Goal: Find specific page/section: Find specific page/section

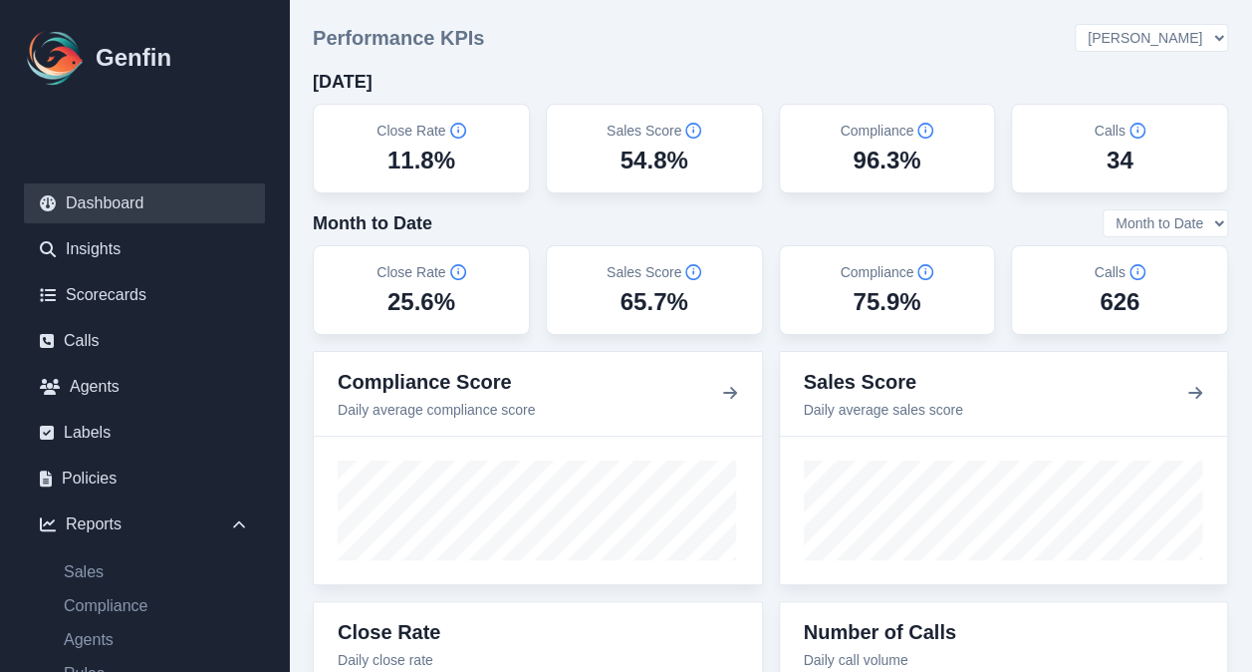
click at [1215, 36] on select "All Teams Hugo Jesse Support" at bounding box center [1151, 38] width 153 height 28
select select "2"
click at [1130, 25] on select "All Teams Hugo Jesse Support" at bounding box center [1151, 38] width 153 height 28
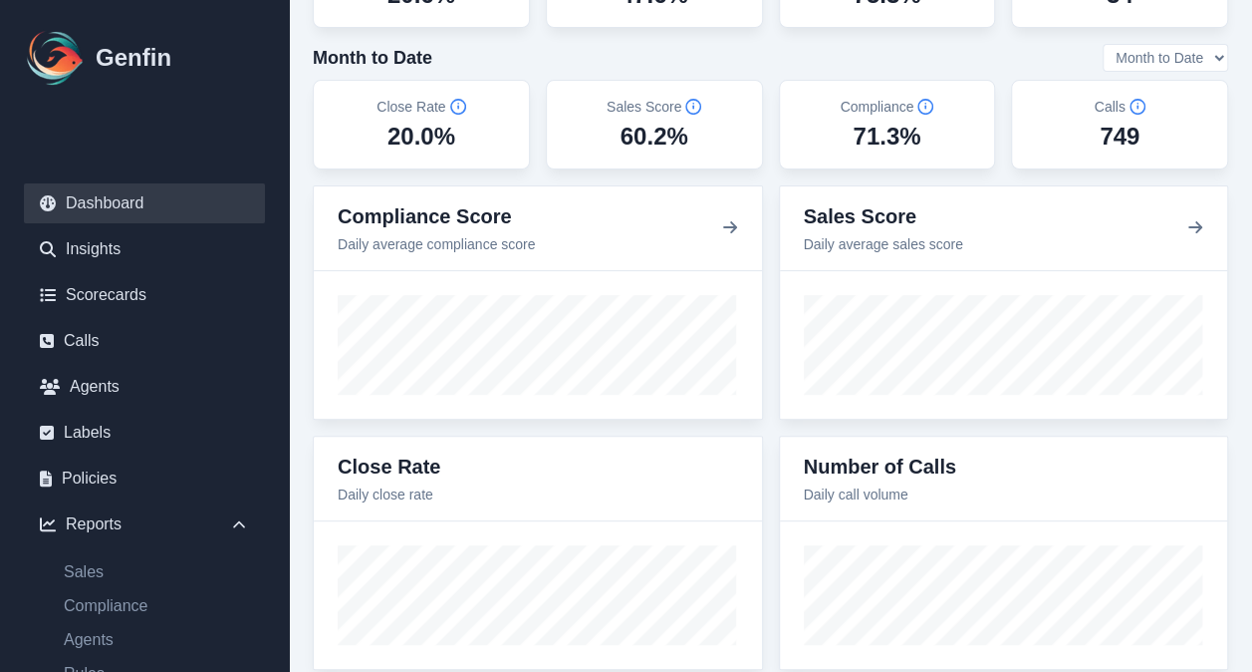
scroll to position [195, 0]
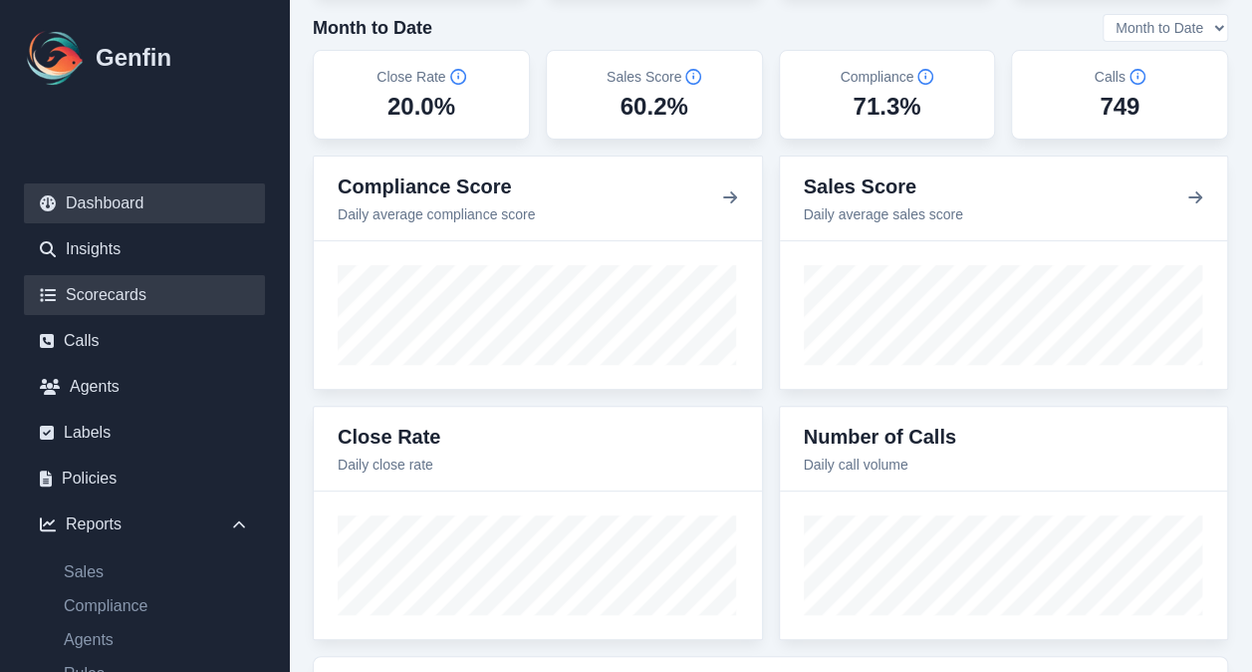
click at [133, 292] on link "Scorecards" at bounding box center [144, 295] width 241 height 40
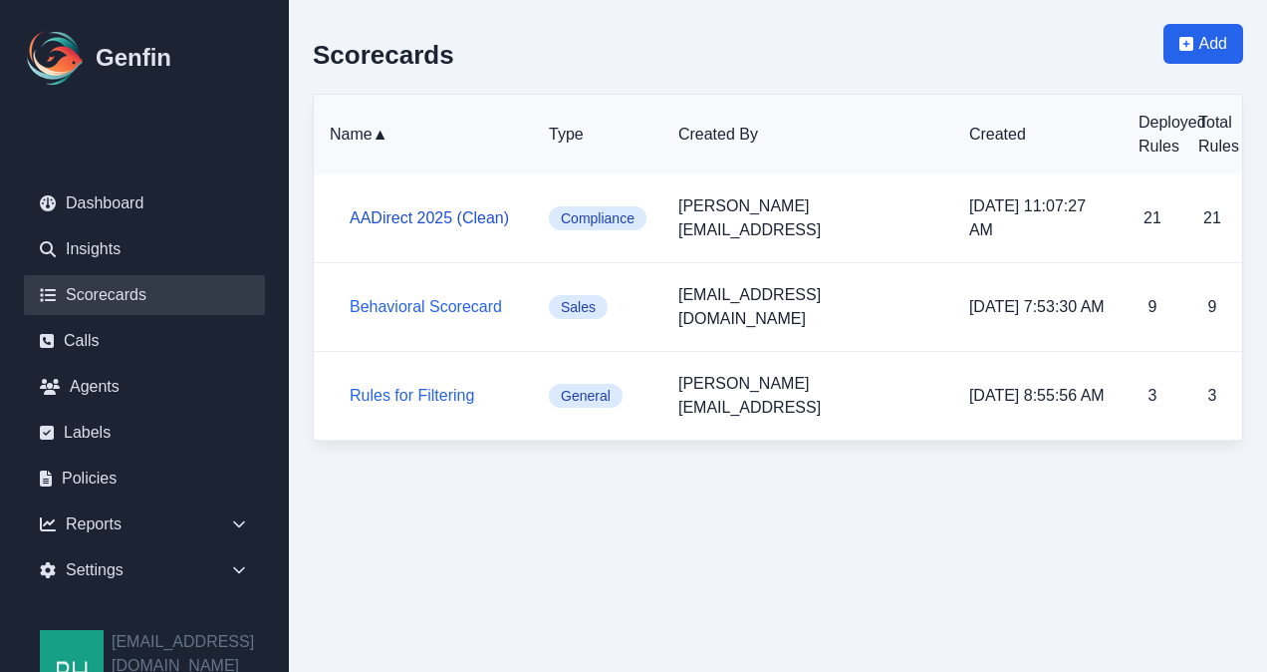
click at [411, 209] on link "AADirect 2025 (Clean)" at bounding box center [429, 217] width 159 height 17
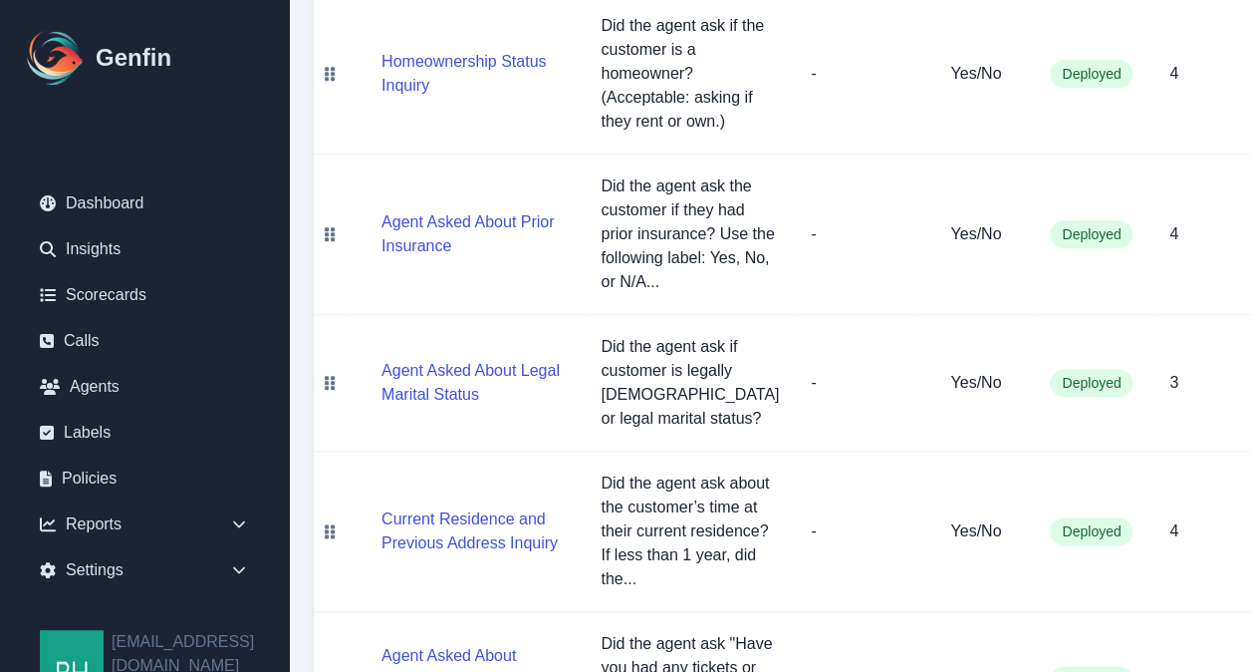
scroll to position [912, 0]
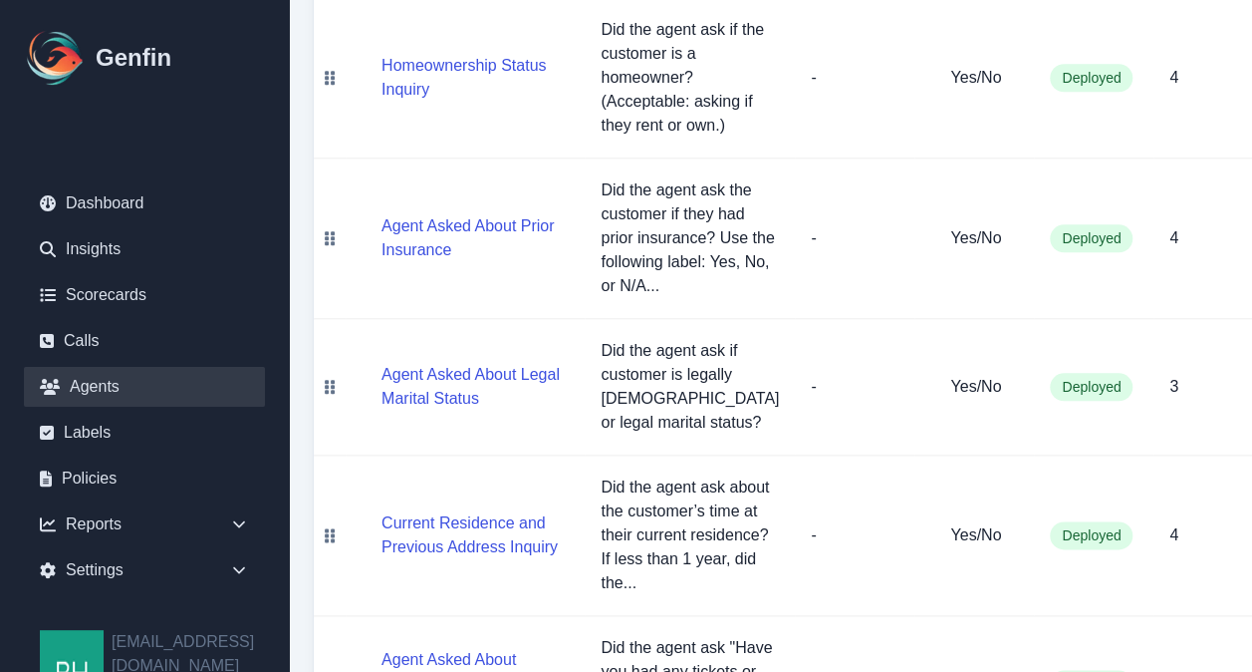
click at [114, 381] on link "Agents" at bounding box center [144, 387] width 241 height 40
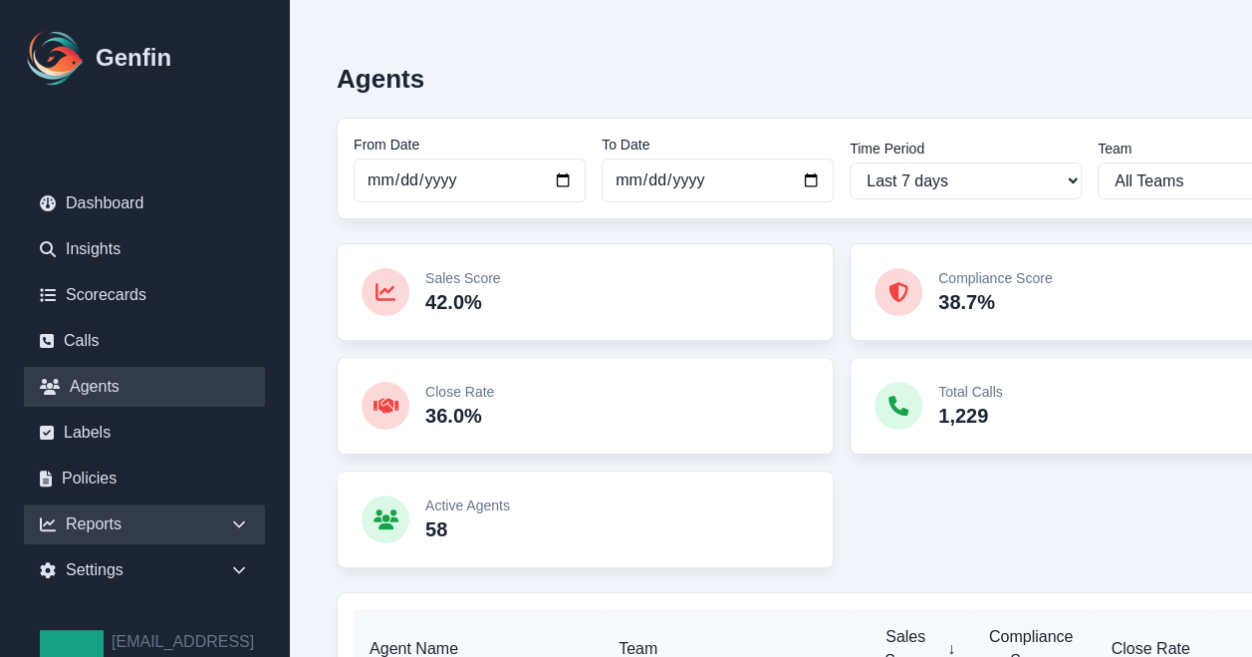
click at [235, 522] on icon at bounding box center [239, 524] width 12 height 7
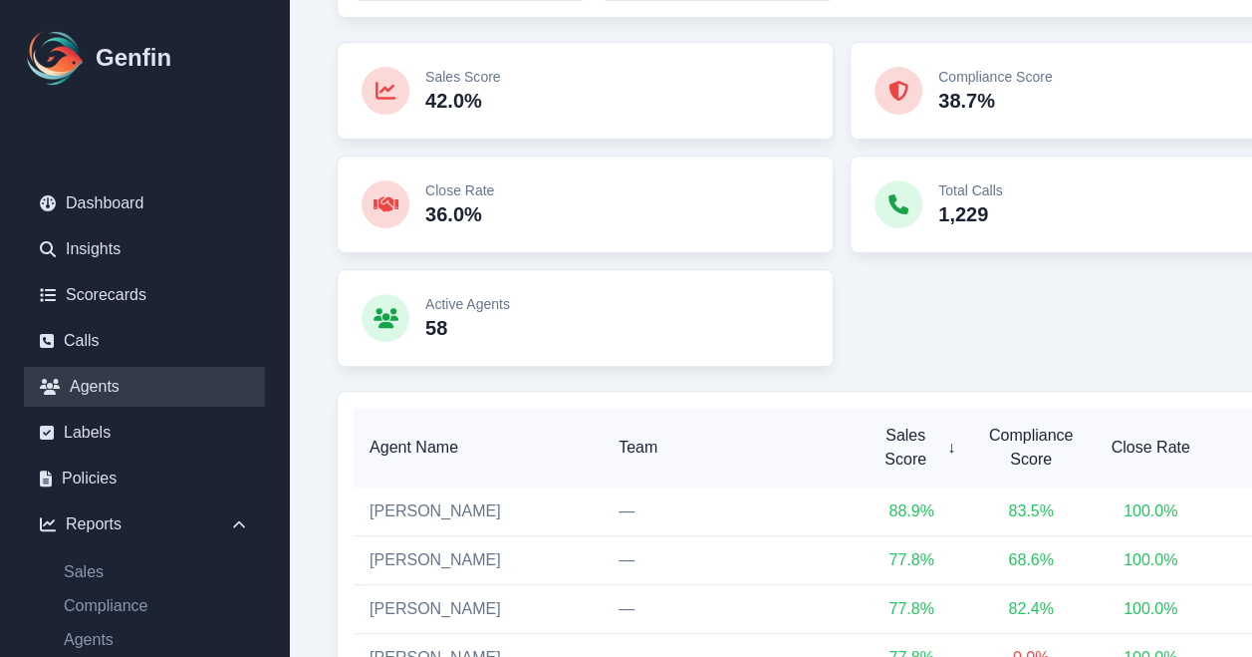
scroll to position [240, 0]
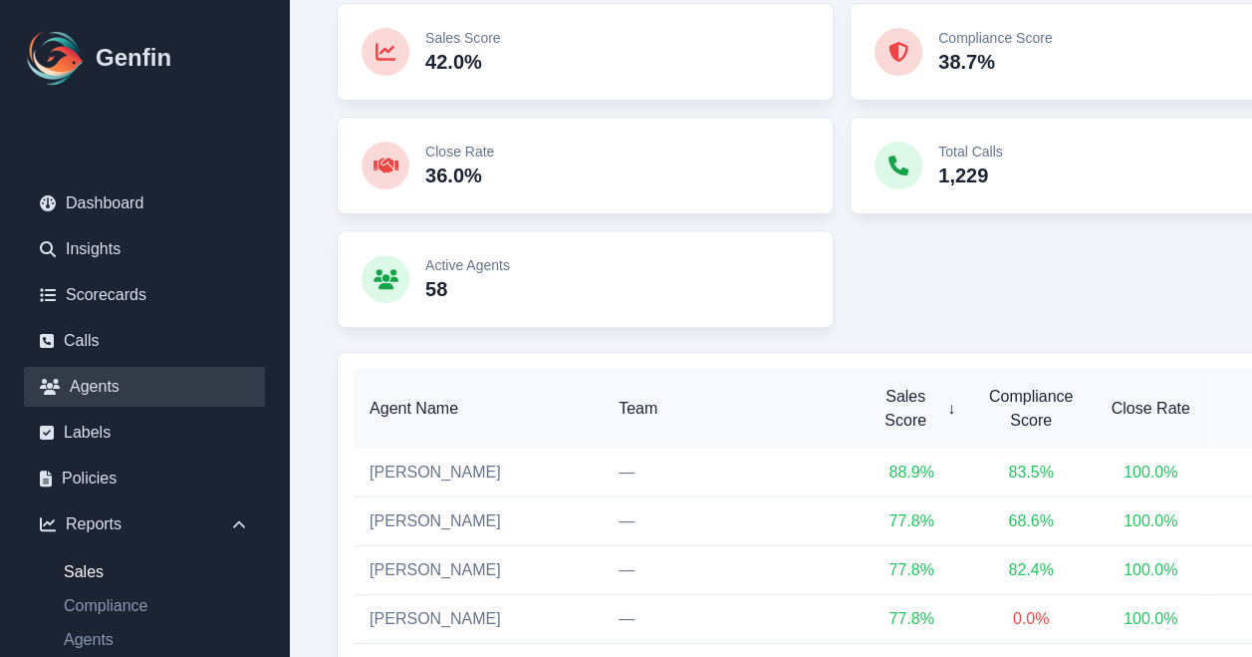
click at [92, 571] on link "Sales" at bounding box center [156, 572] width 217 height 24
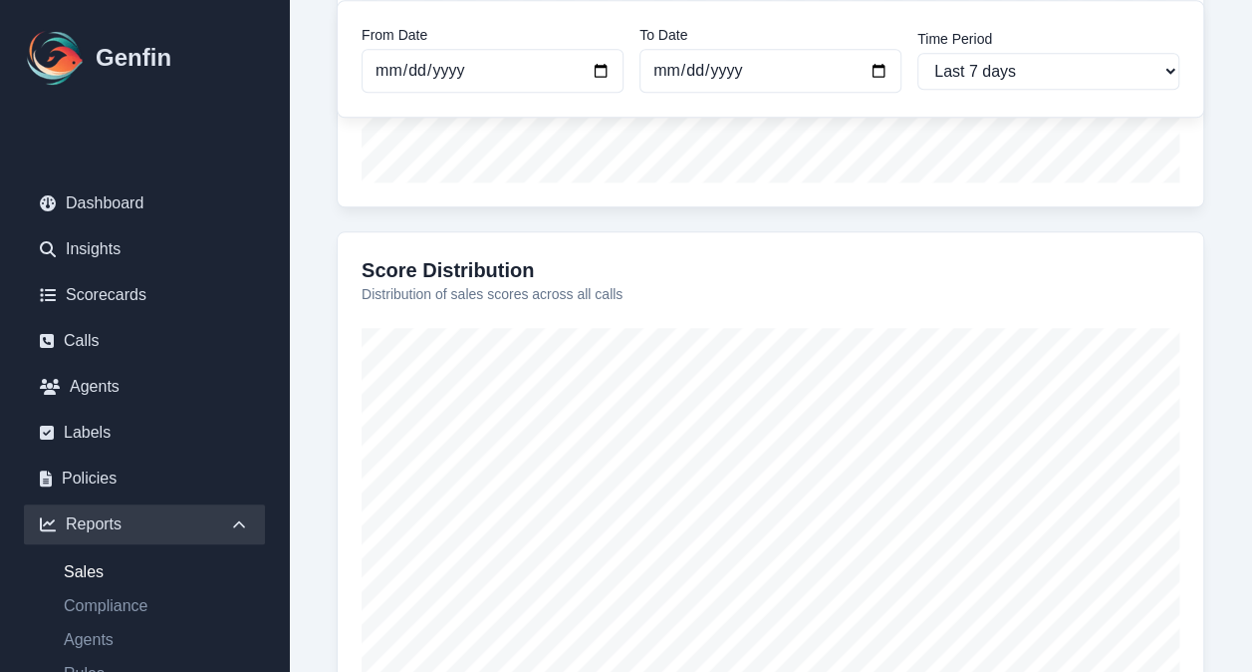
scroll to position [891, 0]
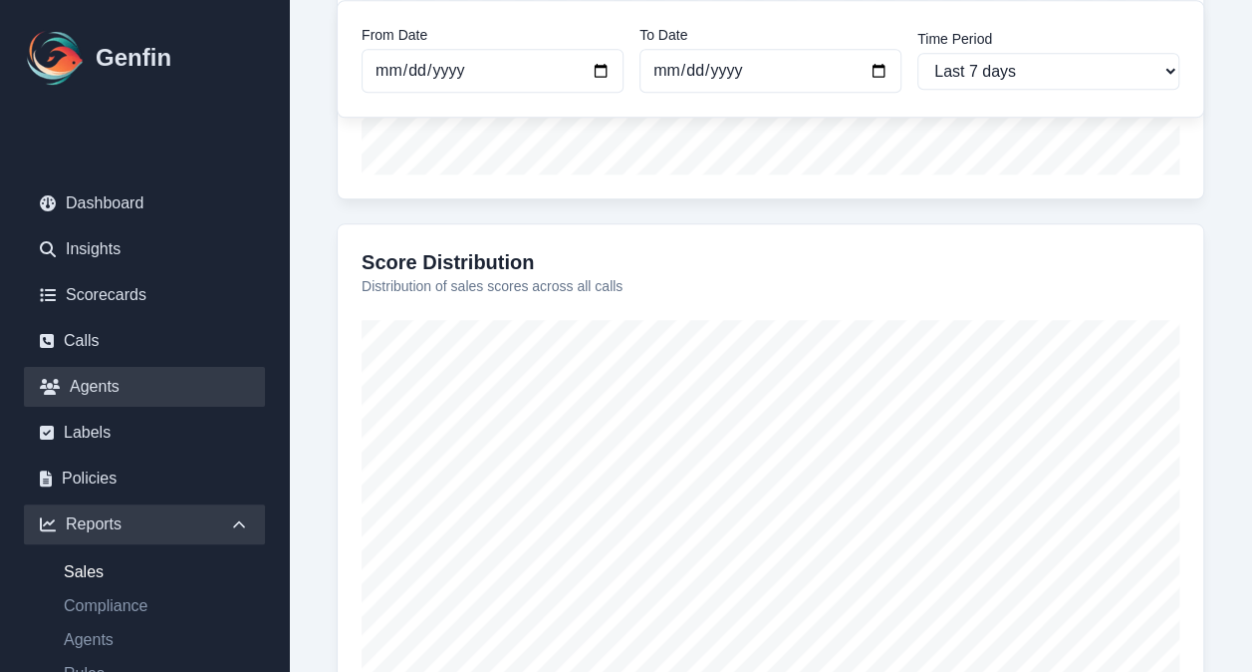
click at [120, 381] on link "Agents" at bounding box center [144, 387] width 241 height 40
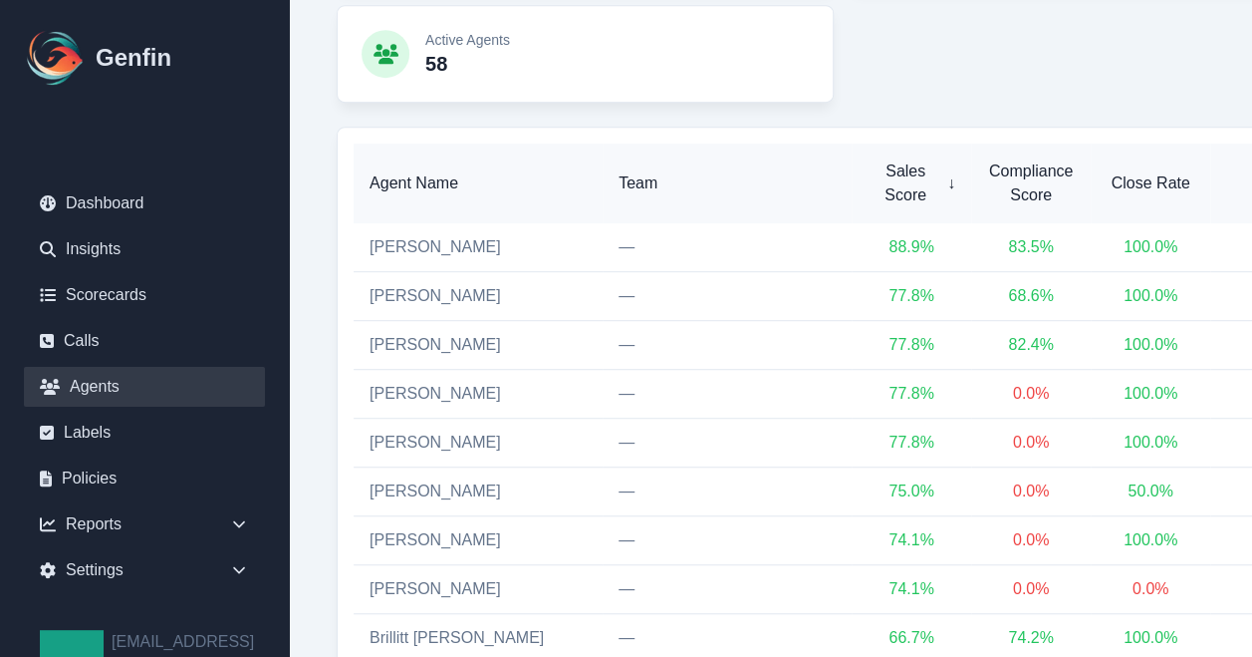
scroll to position [508, 0]
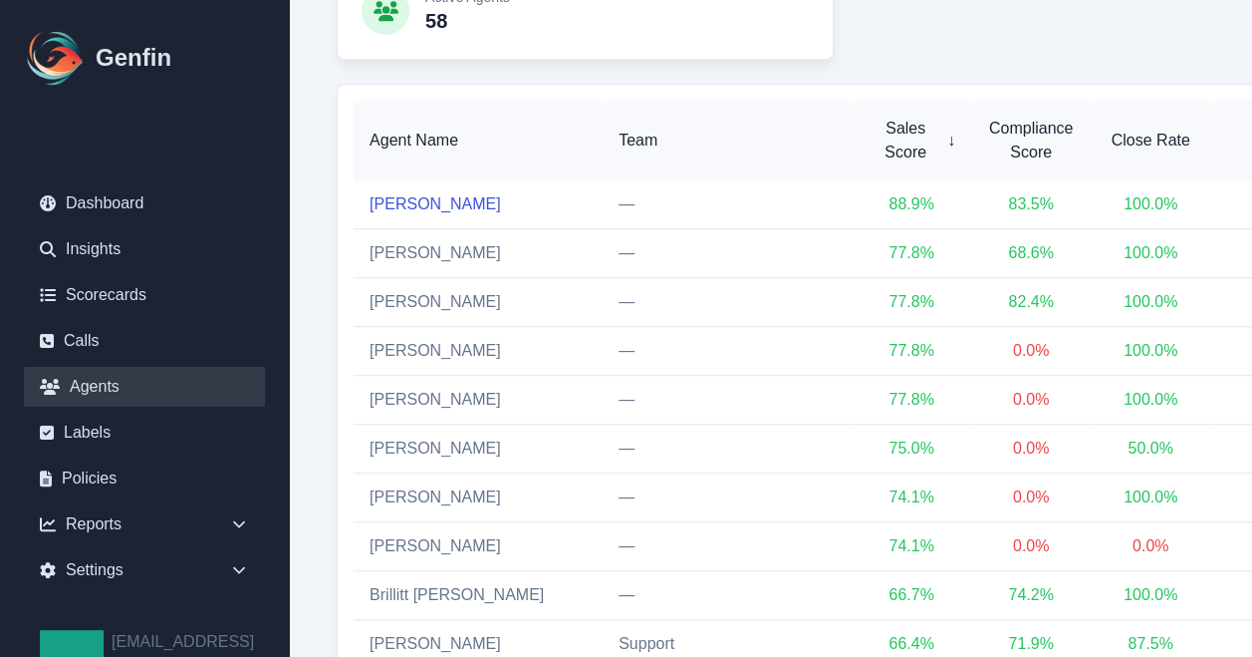
click at [423, 195] on link "[PERSON_NAME]" at bounding box center [436, 203] width 132 height 17
